Goal: Contribute content

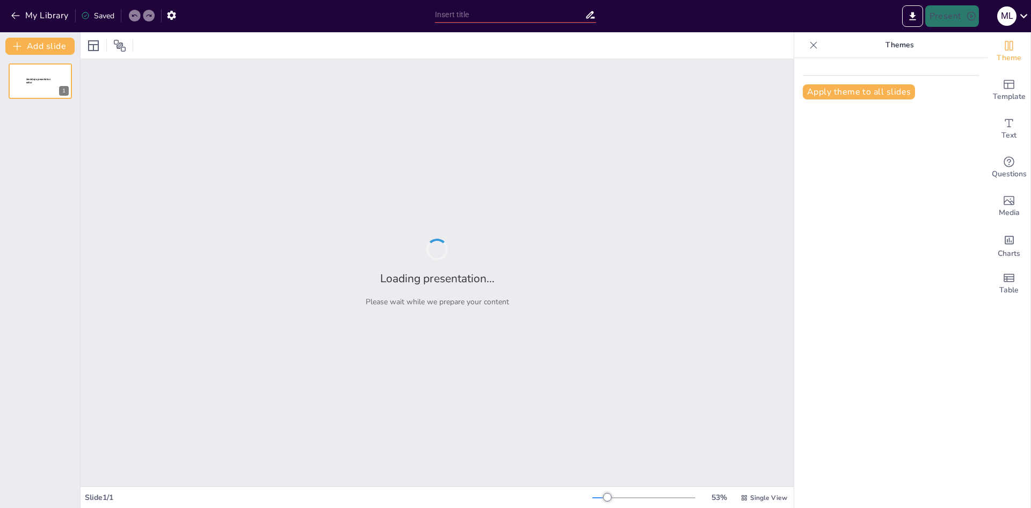
type input "AI Cursus: Efficiëntie en Innovatie in Bedrijfstraining"
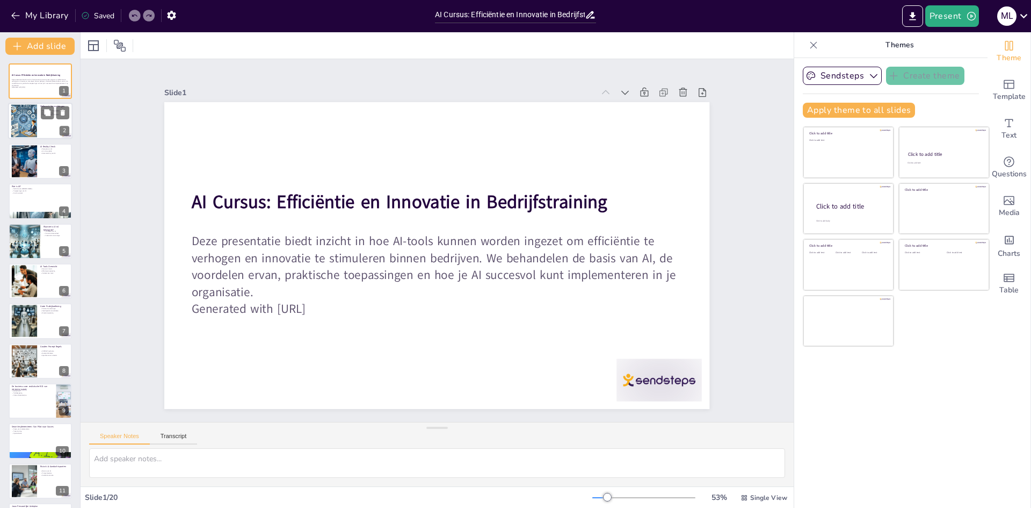
click at [67, 105] on p "Welkom & Verwachtingen" at bounding box center [54, 106] width 29 height 3
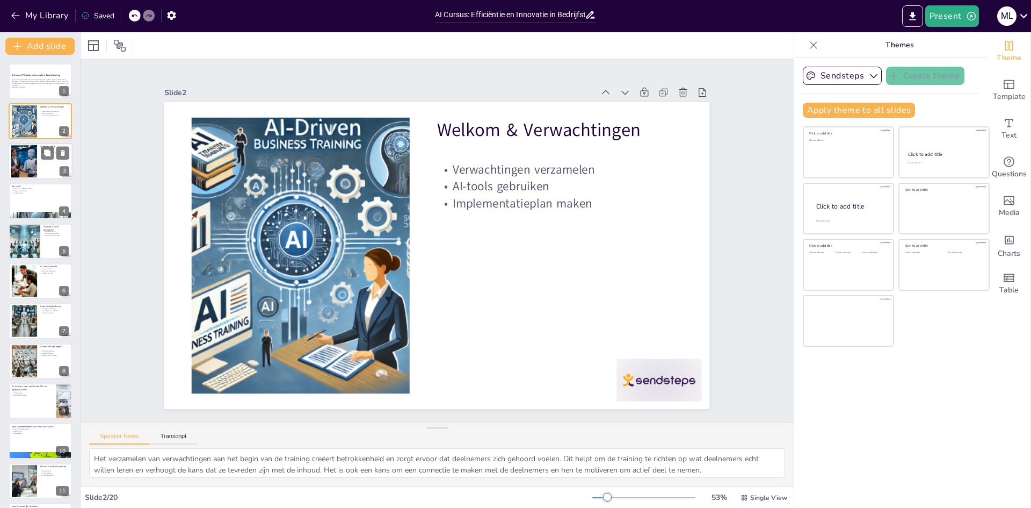
click at [41, 164] on div at bounding box center [40, 161] width 64 height 37
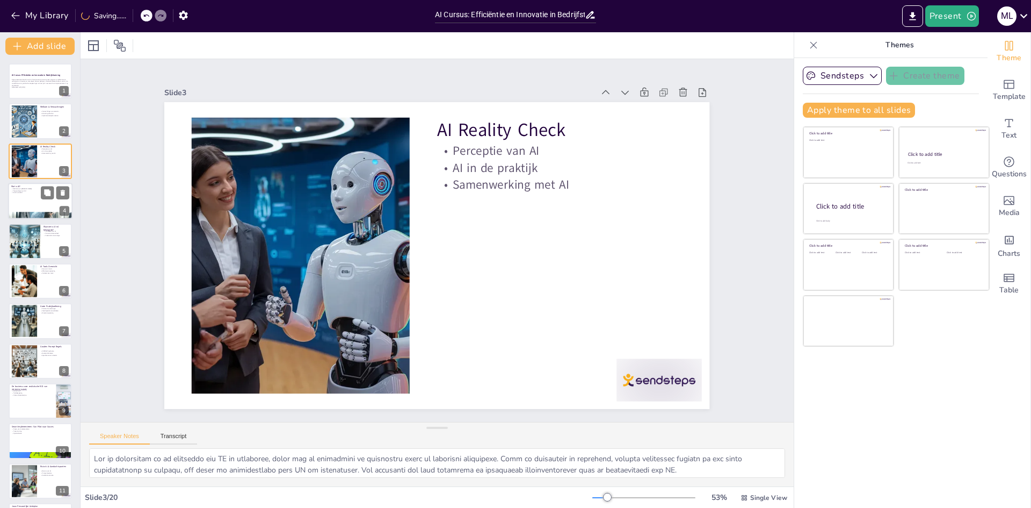
click at [47, 206] on div at bounding box center [40, 201] width 64 height 37
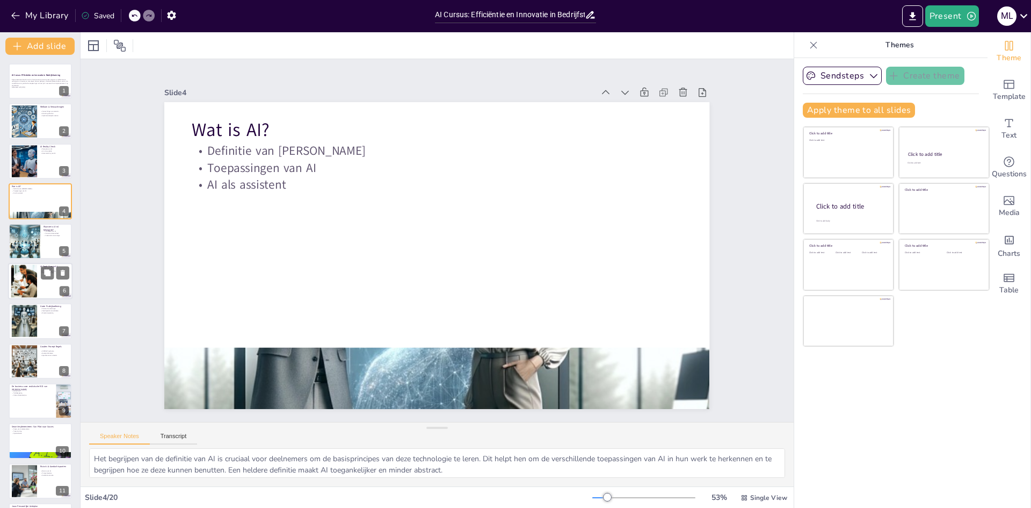
click at [30, 273] on div at bounding box center [24, 281] width 58 height 33
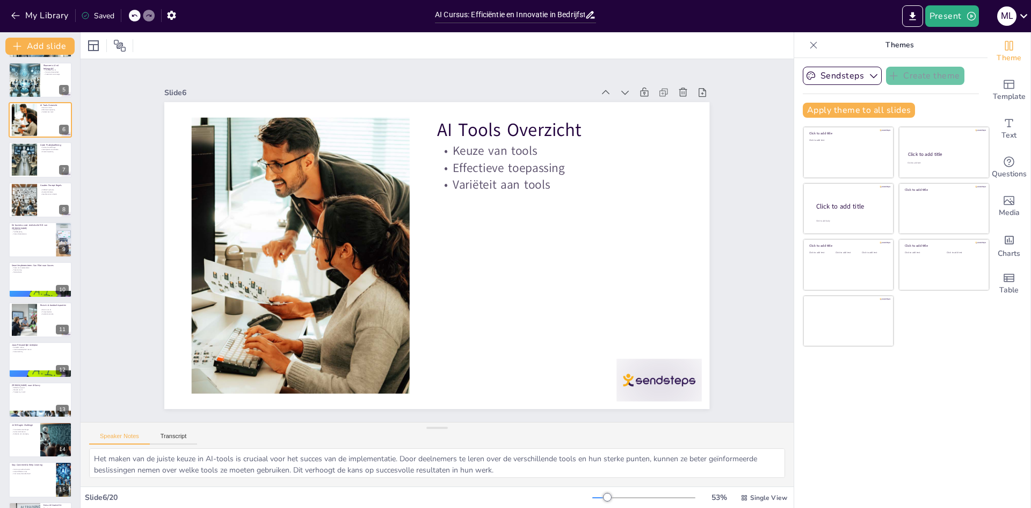
click at [42, 338] on div "AI Cursus: Efficiëntie en Innovatie in Bedrijfstraining Deze presentatie biedt …" at bounding box center [40, 299] width 80 height 795
click at [49, 329] on div at bounding box center [40, 319] width 64 height 37
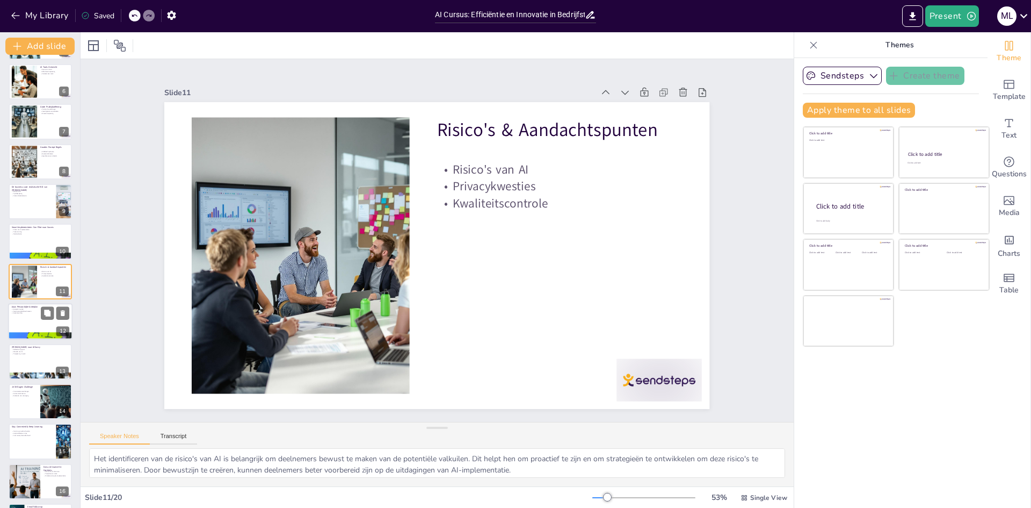
click at [61, 320] on div at bounding box center [40, 321] width 64 height 37
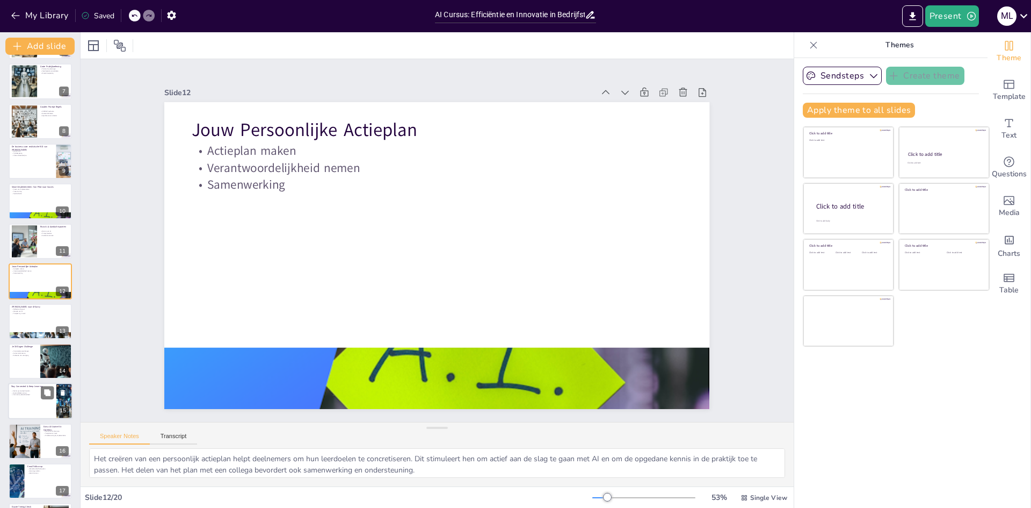
click at [18, 401] on div at bounding box center [40, 401] width 64 height 37
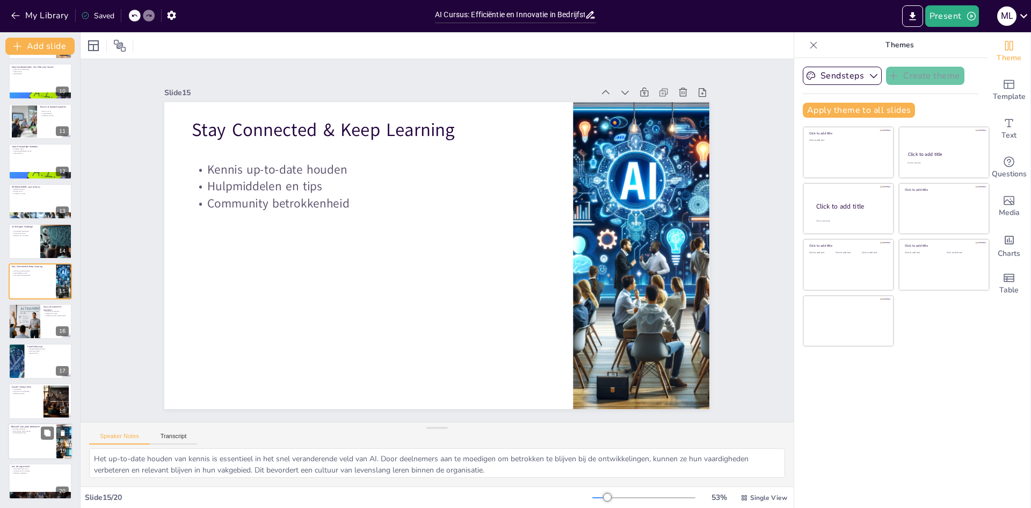
click at [32, 453] on div at bounding box center [40, 441] width 64 height 37
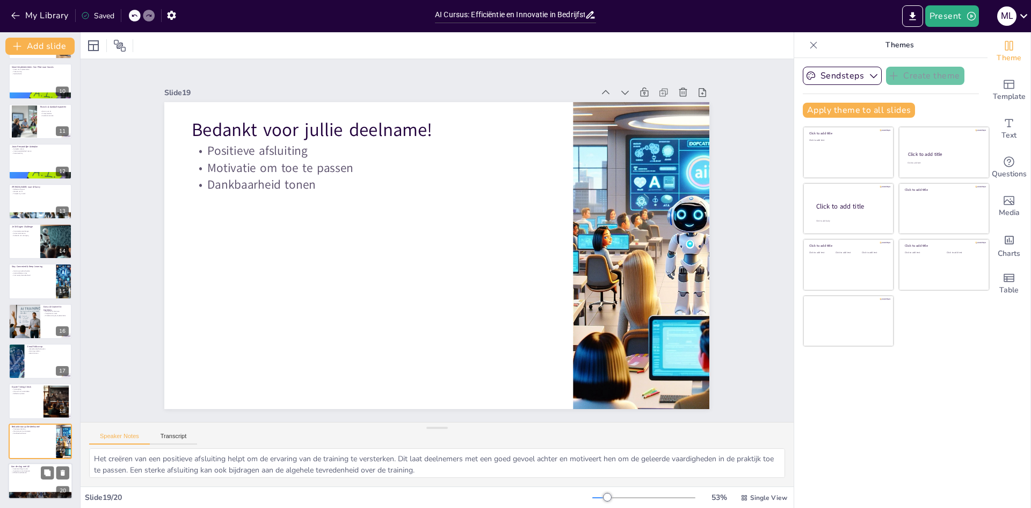
click at [38, 484] on div at bounding box center [40, 480] width 64 height 37
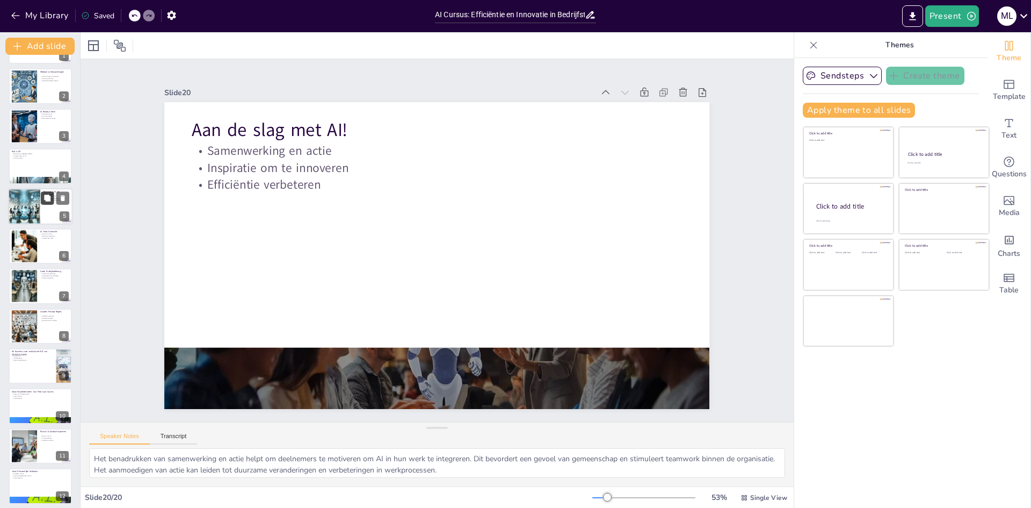
scroll to position [0, 0]
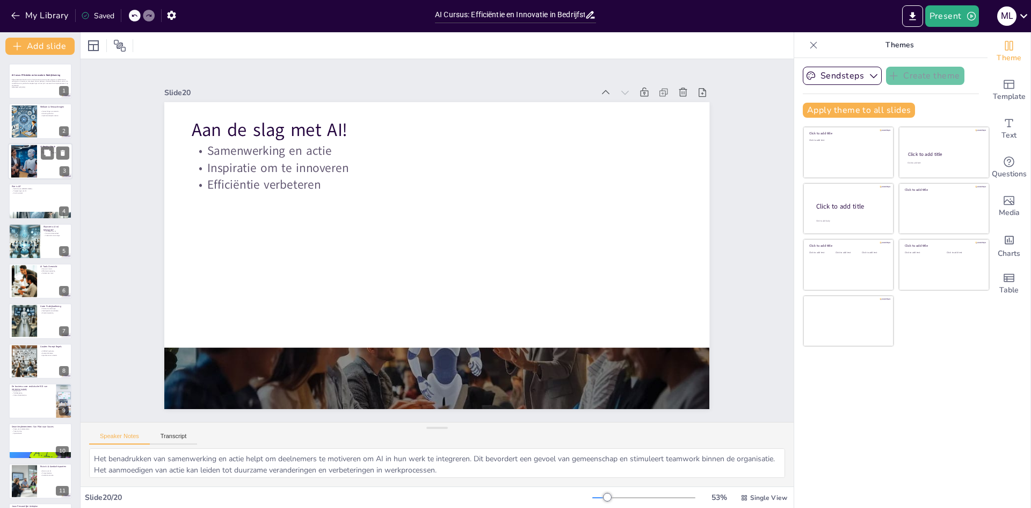
click at [38, 164] on div at bounding box center [40, 161] width 64 height 37
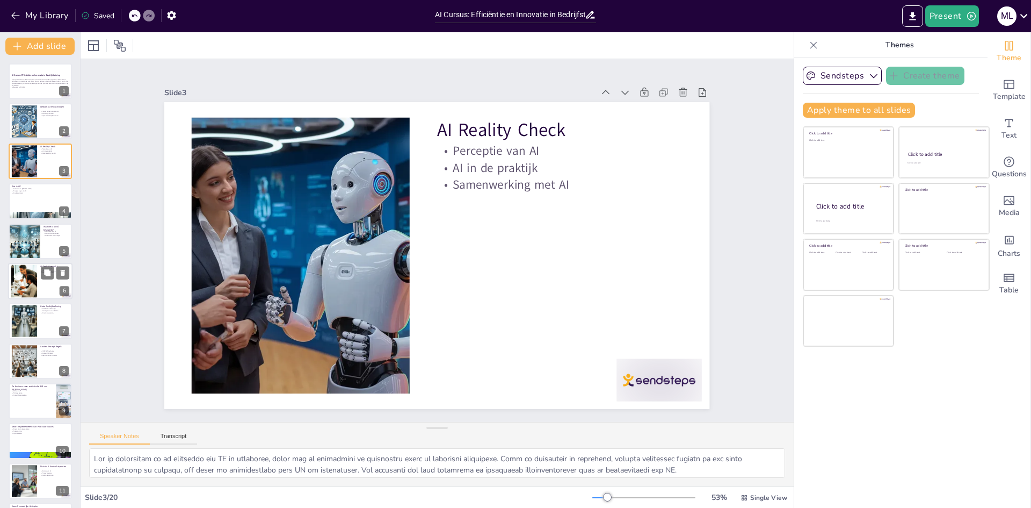
click at [41, 284] on div at bounding box center [40, 281] width 64 height 37
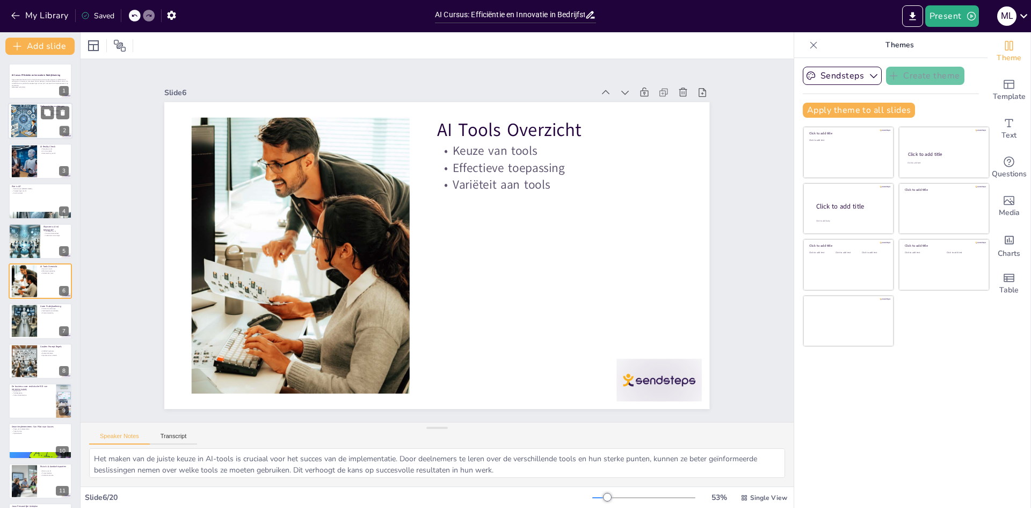
click at [37, 120] on div at bounding box center [24, 121] width 34 height 33
type textarea "Het verzamelen van verwachtingen aan het begin van de training creëert betrokke…"
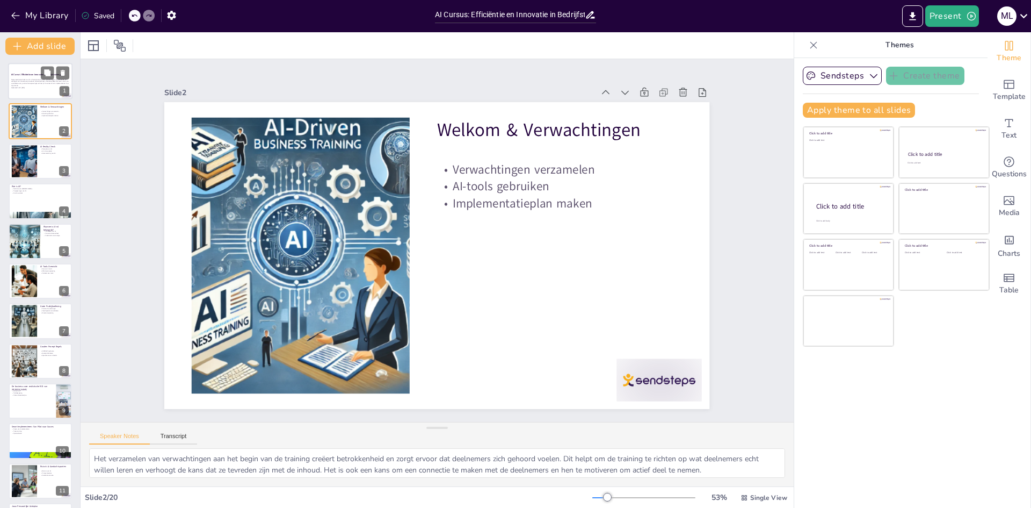
click at [33, 81] on p "Deze presentatie biedt inzicht in hoe AI-tools kunnen worden ingezet om efficië…" at bounding box center [40, 82] width 58 height 8
